Goal: Task Accomplishment & Management: Complete application form

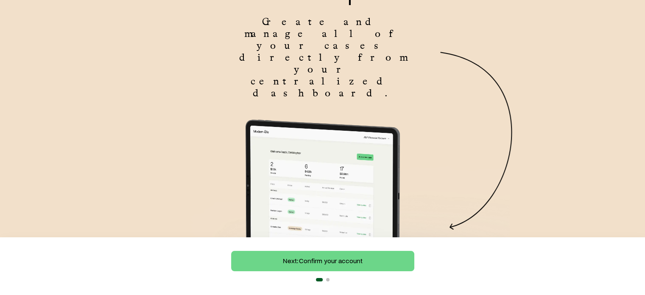
scroll to position [85, 0]
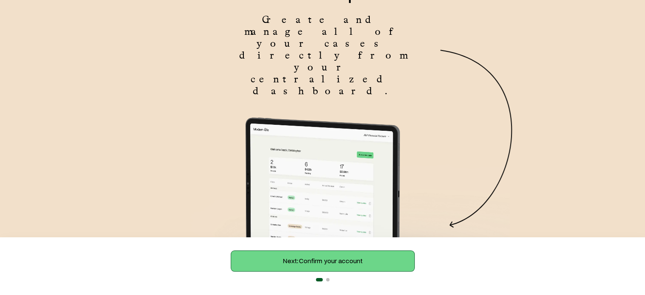
click at [334, 260] on link "Next: Confirm your account" at bounding box center [322, 260] width 183 height 20
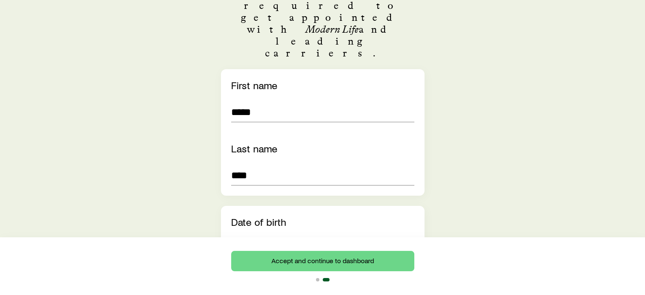
scroll to position [170, 0]
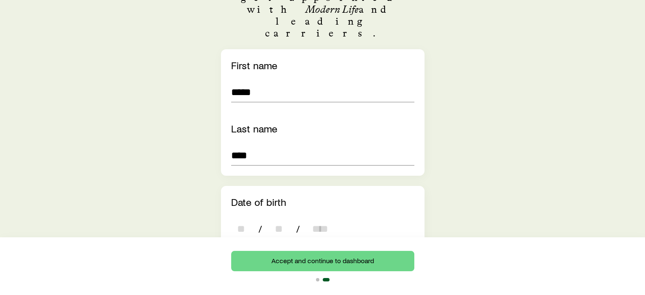
click at [248, 218] on input "dateOfBirth" at bounding box center [241, 228] width 20 height 20
type input "**"
type input "****"
type input "*"
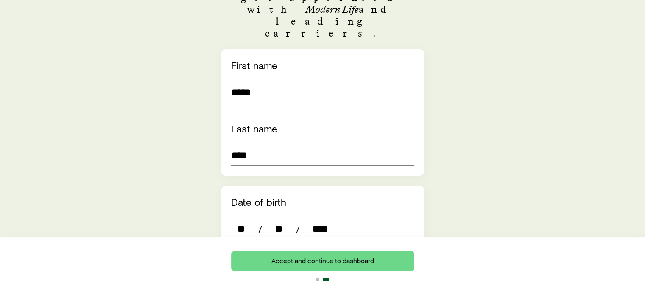
type input "*"
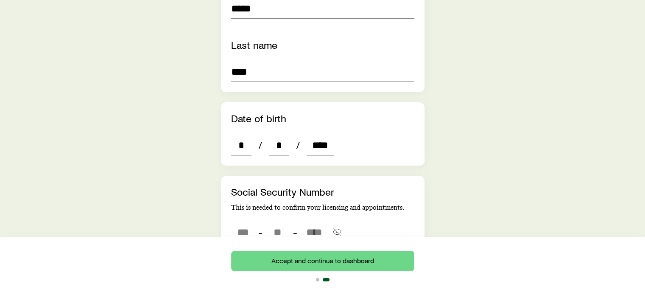
scroll to position [297, 0]
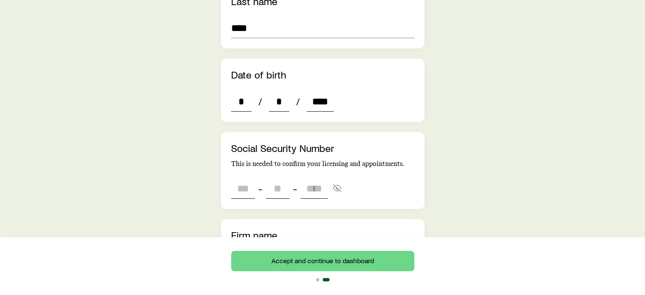
type input "****"
click at [245, 178] on input "tel" at bounding box center [243, 188] width 24 height 20
type input "***"
type input "**"
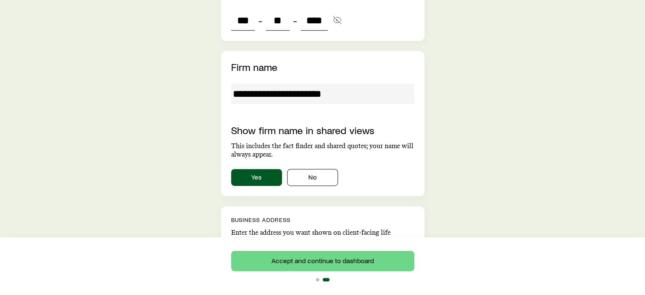
scroll to position [466, 0]
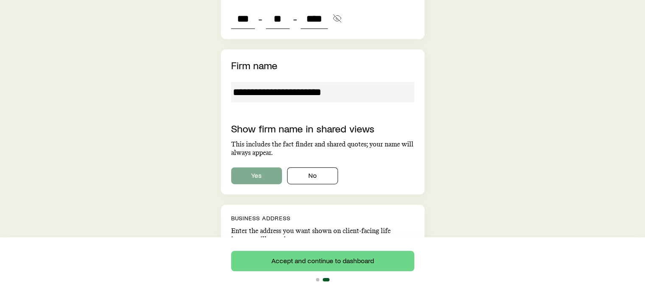
type input "****"
click at [249, 167] on button "Yes" at bounding box center [256, 175] width 51 height 17
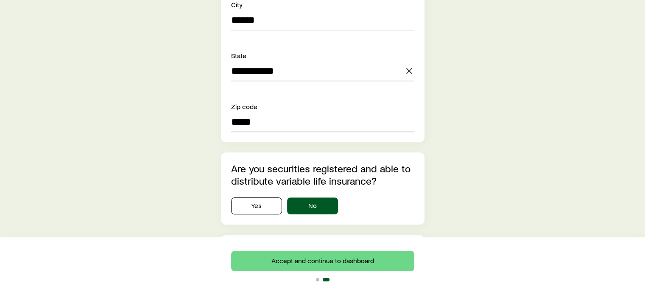
scroll to position [848, 0]
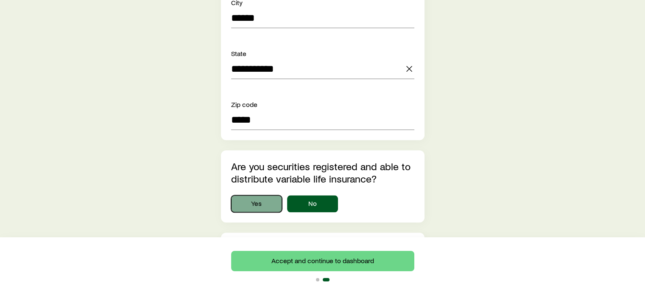
click at [258, 195] on button "Yes" at bounding box center [256, 203] width 51 height 17
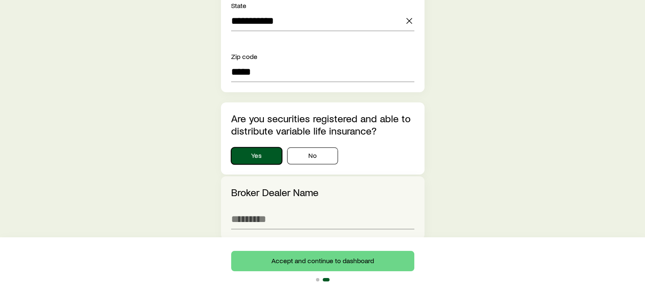
scroll to position [805, 0]
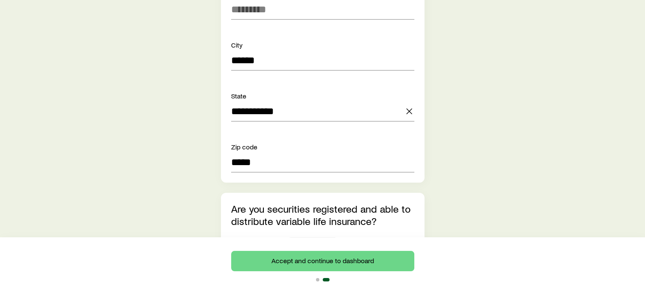
click at [313, 237] on button "No" at bounding box center [312, 245] width 51 height 17
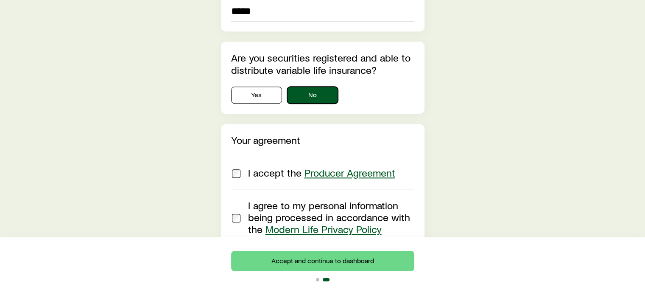
scroll to position [970, 0]
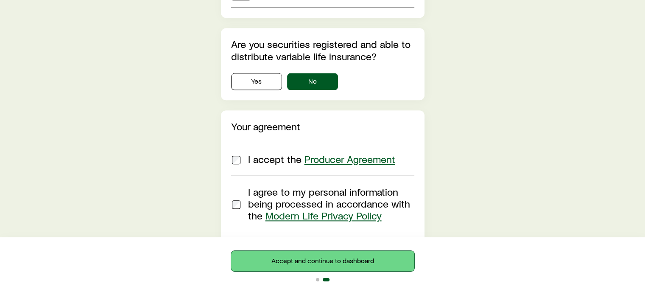
click at [309, 256] on button "Accept and continue to dashboard" at bounding box center [322, 260] width 183 height 20
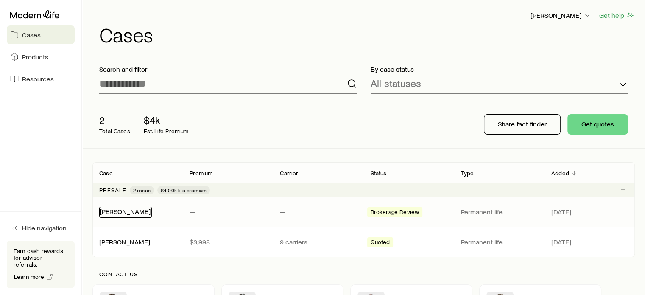
click at [129, 212] on link "[PERSON_NAME]" at bounding box center [125, 211] width 51 height 8
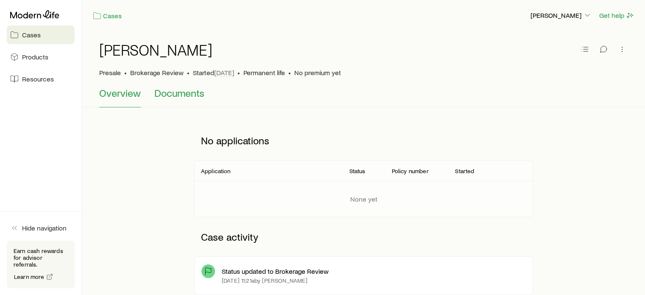
click at [172, 94] on span "Documents" at bounding box center [179, 93] width 50 height 12
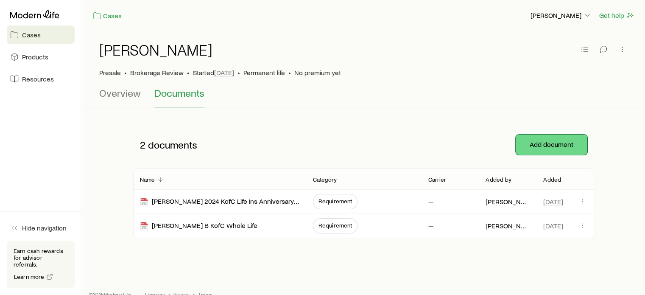
click at [539, 144] on button "Add document" at bounding box center [551, 144] width 72 height 20
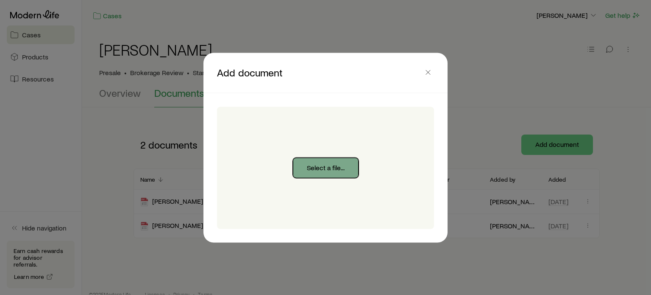
click at [323, 169] on button "Select a file..." at bounding box center [326, 167] width 66 height 20
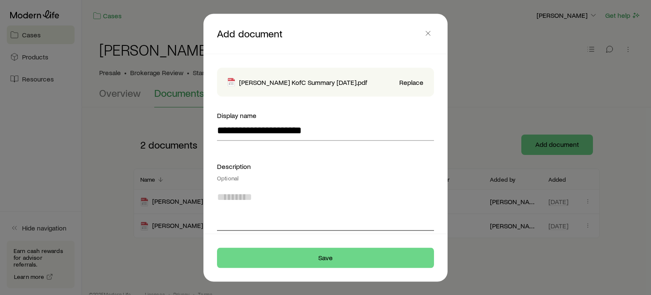
click at [293, 218] on textarea at bounding box center [325, 207] width 217 height 46
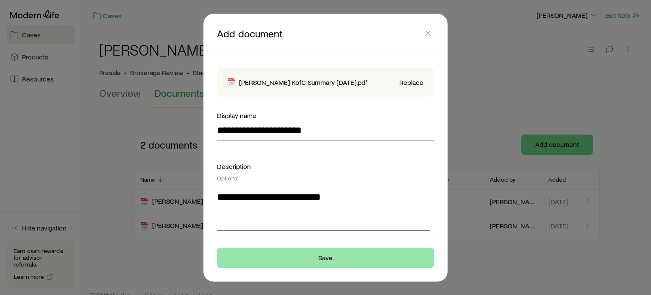
type textarea "**********"
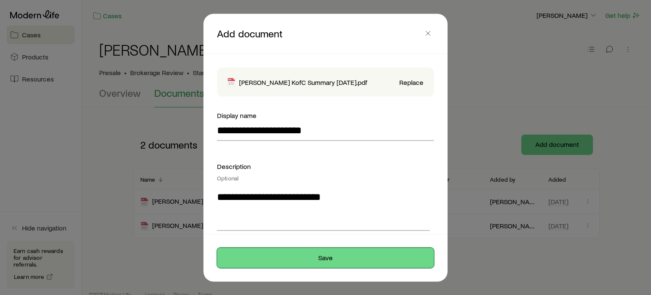
click at [323, 252] on button "Save" at bounding box center [325, 257] width 217 height 20
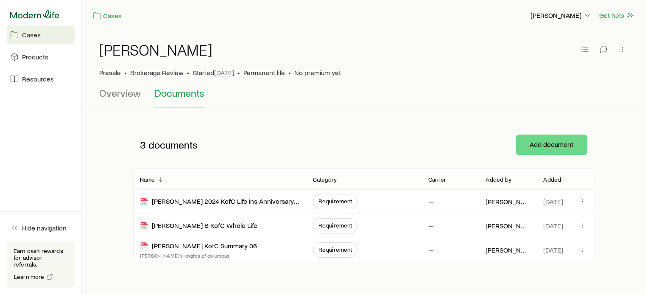
click at [48, 14] on icon at bounding box center [34, 14] width 49 height 8
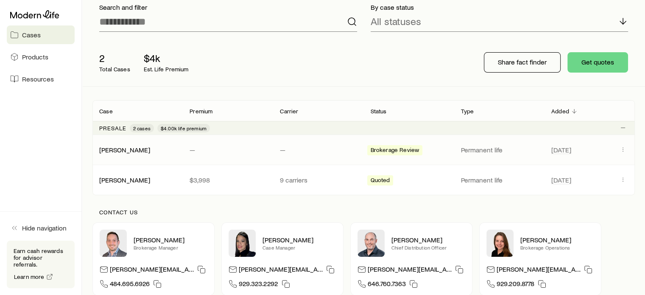
scroll to position [85, 0]
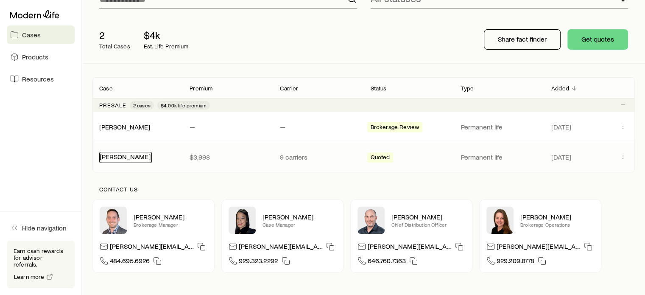
click at [118, 154] on link "[PERSON_NAME]" at bounding box center [125, 156] width 51 height 8
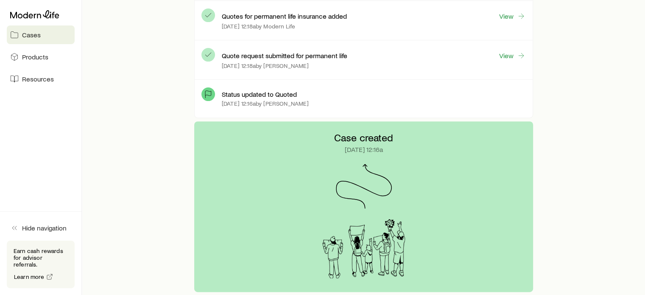
scroll to position [193, 0]
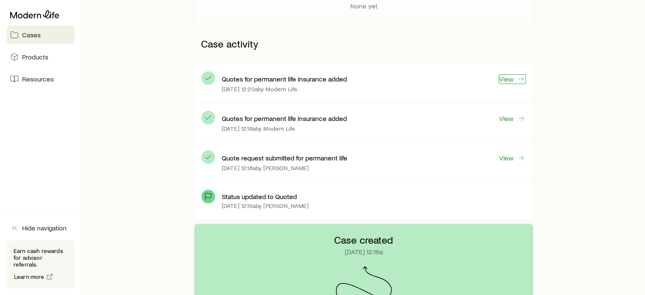
click at [511, 80] on link "View" at bounding box center [511, 79] width 27 height 10
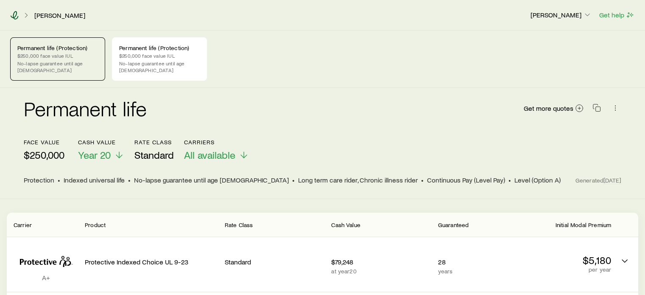
click at [14, 17] on icon at bounding box center [15, 15] width 8 height 8
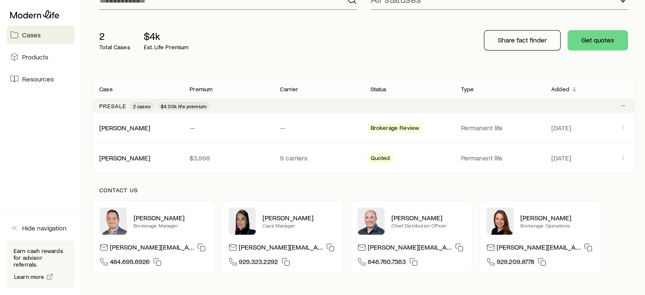
scroll to position [85, 0]
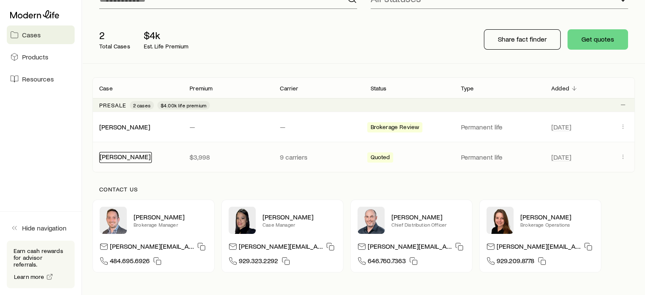
click at [116, 156] on link "[PERSON_NAME]" at bounding box center [125, 156] width 51 height 8
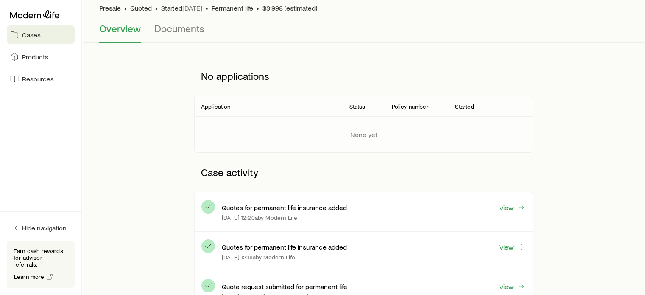
scroll to position [85, 0]
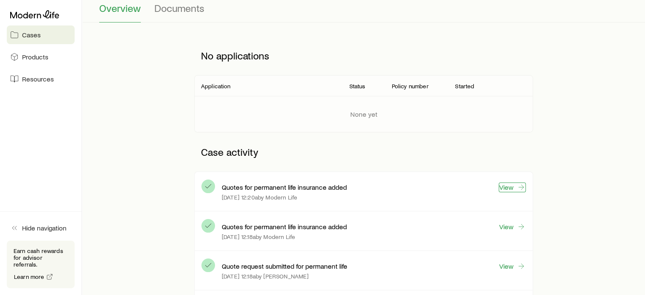
click at [513, 186] on link "View" at bounding box center [511, 187] width 27 height 10
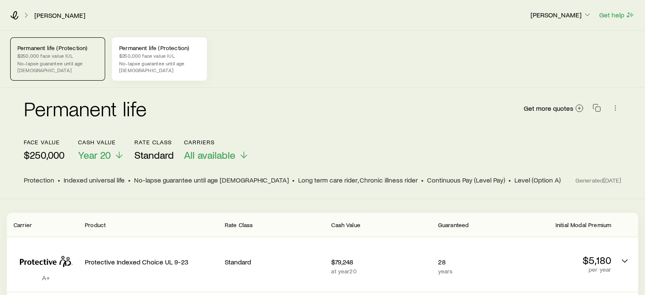
click at [173, 56] on p "$250,000 face value IUL" at bounding box center [159, 55] width 81 height 7
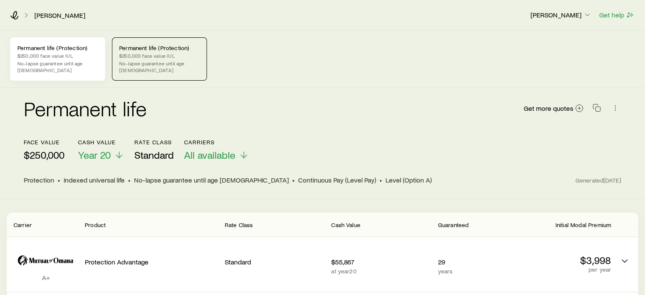
click at [65, 60] on p "No-lapse guarantee until age [DEMOGRAPHIC_DATA]" at bounding box center [57, 67] width 81 height 14
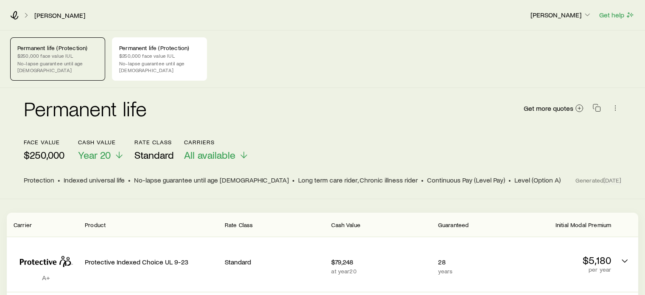
click at [41, 51] on div "Permanent life (Protection) $250,000 face value IUL No-lapse guarantee until ag…" at bounding box center [57, 58] width 95 height 43
click at [172, 60] on p "No-lapse guarantee until age [DEMOGRAPHIC_DATA]" at bounding box center [159, 67] width 81 height 14
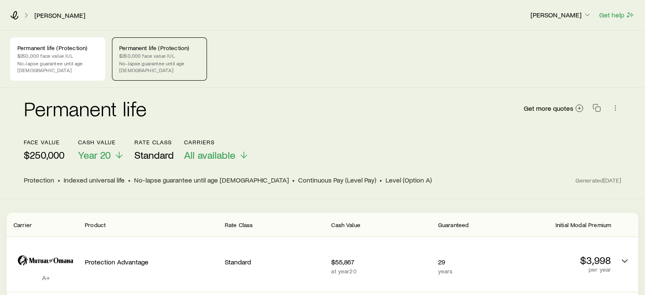
click at [178, 55] on p "$250,000 face value IUL" at bounding box center [159, 55] width 81 height 7
